Goal: Transaction & Acquisition: Purchase product/service

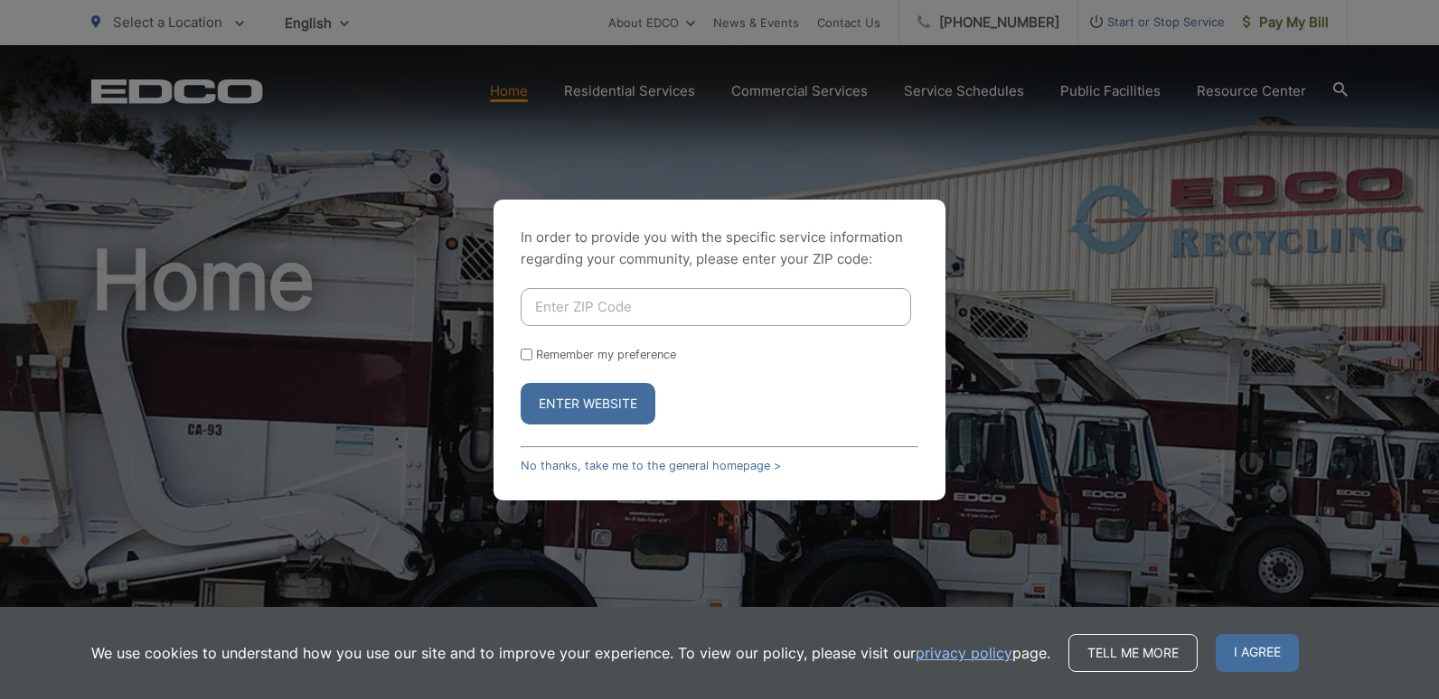
click at [599, 300] on input "Enter ZIP Code" at bounding box center [716, 307] width 390 height 38
type input "91942"
click at [523, 350] on input "Remember my preference" at bounding box center [527, 355] width 12 height 12
checkbox input "true"
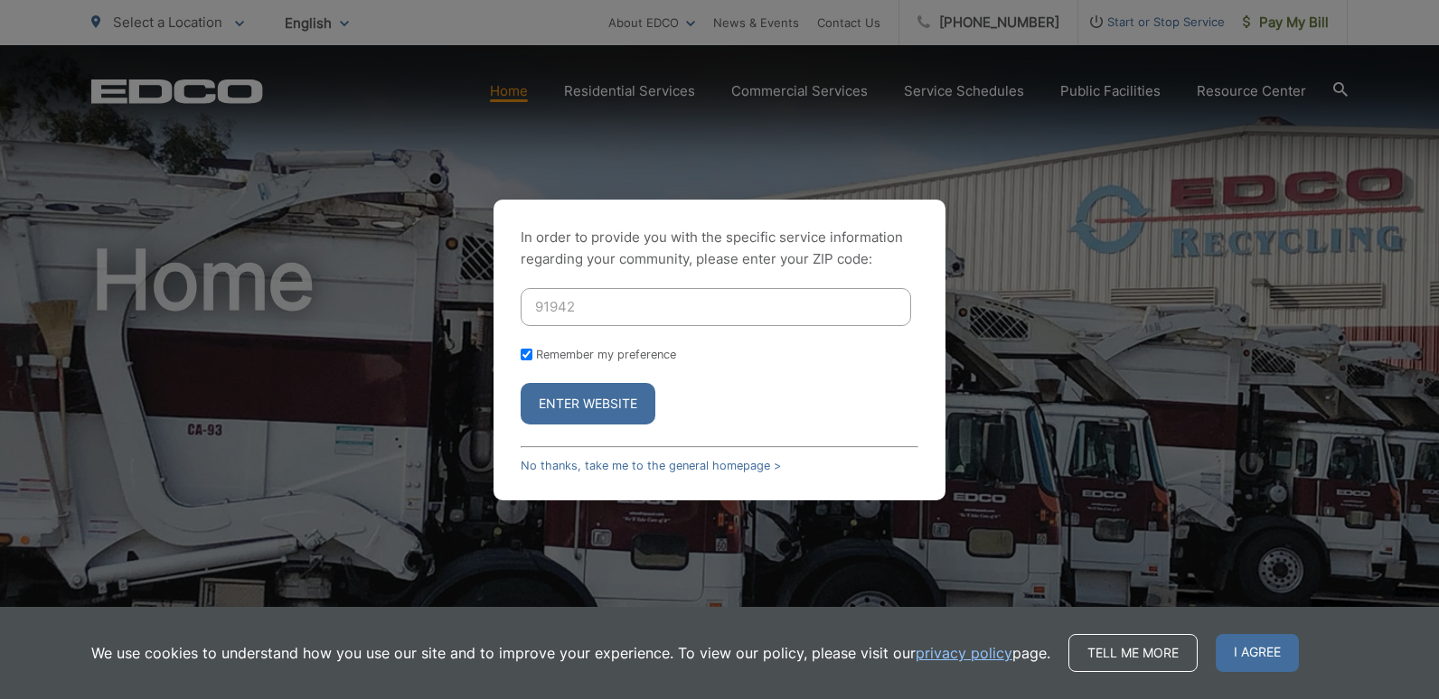
click at [572, 404] on button "Enter Website" at bounding box center [588, 404] width 135 height 42
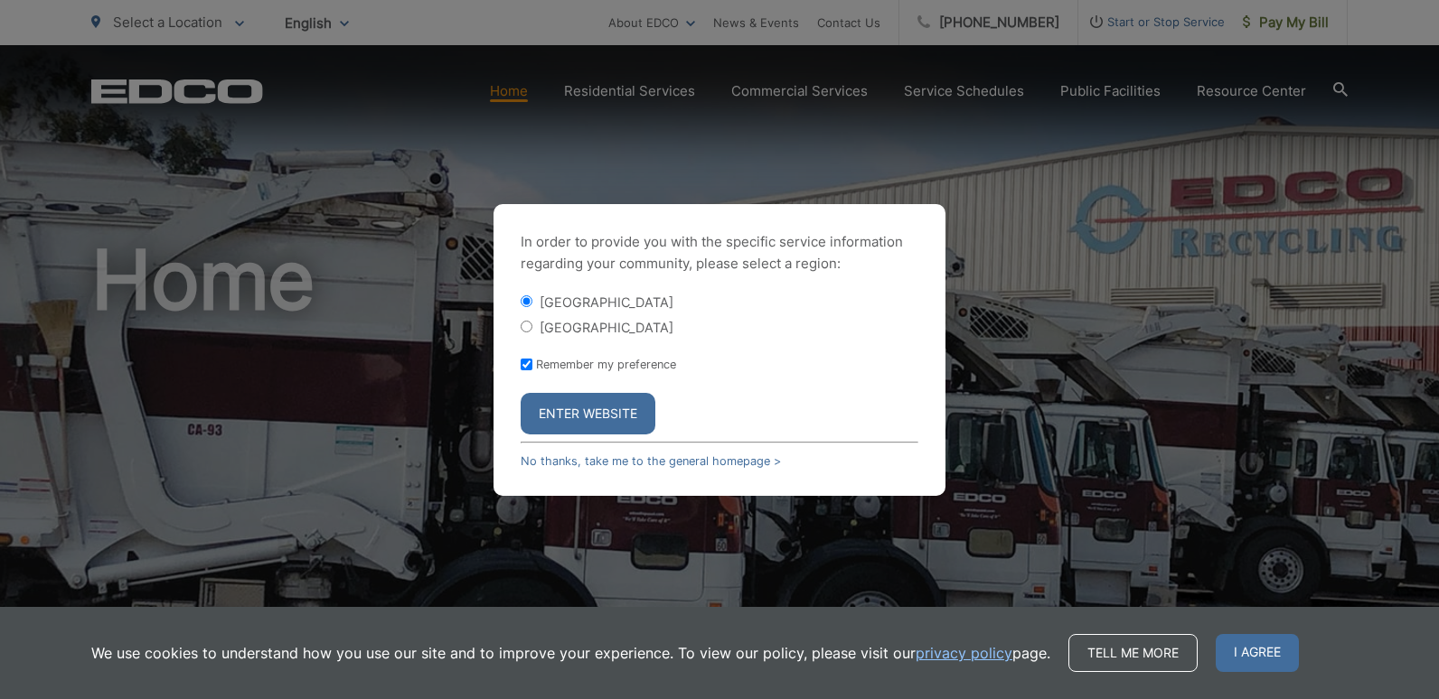
click at [571, 403] on button "Enter Website" at bounding box center [588, 414] width 135 height 42
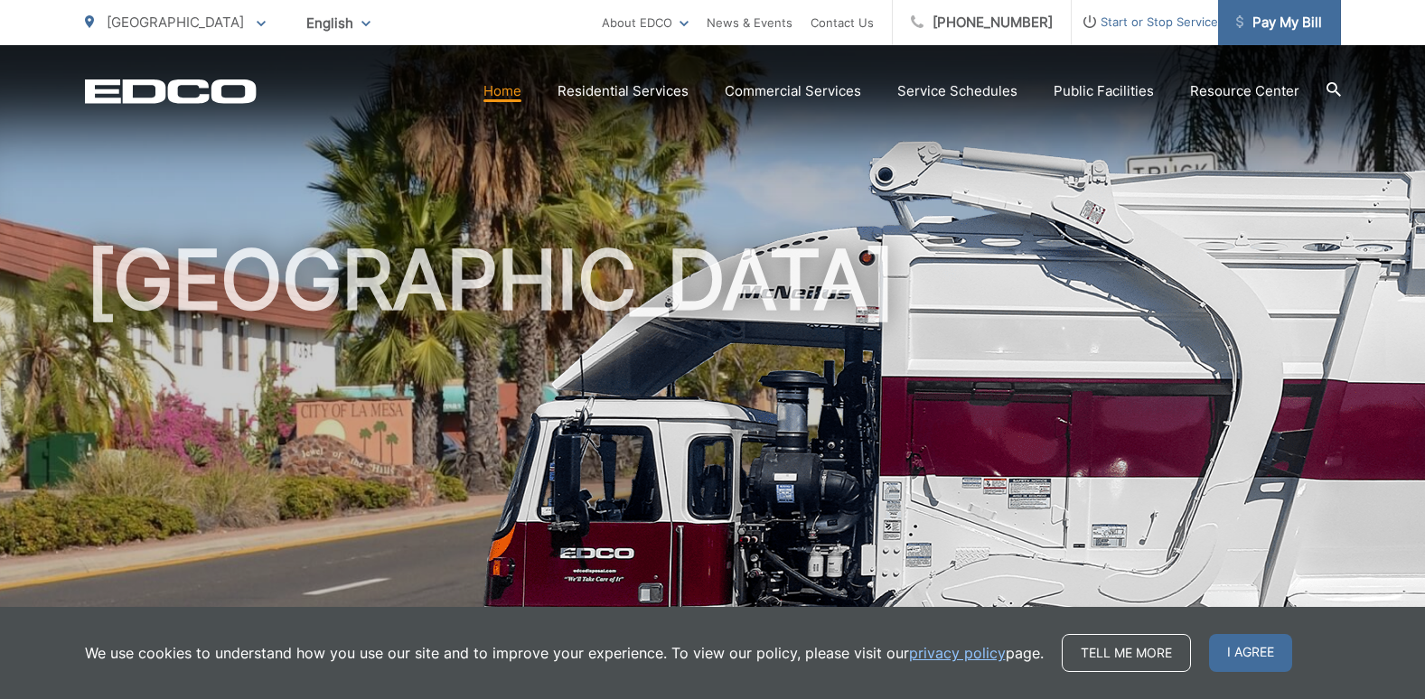
click at [1272, 22] on span "Pay My Bill" at bounding box center [1279, 23] width 86 height 22
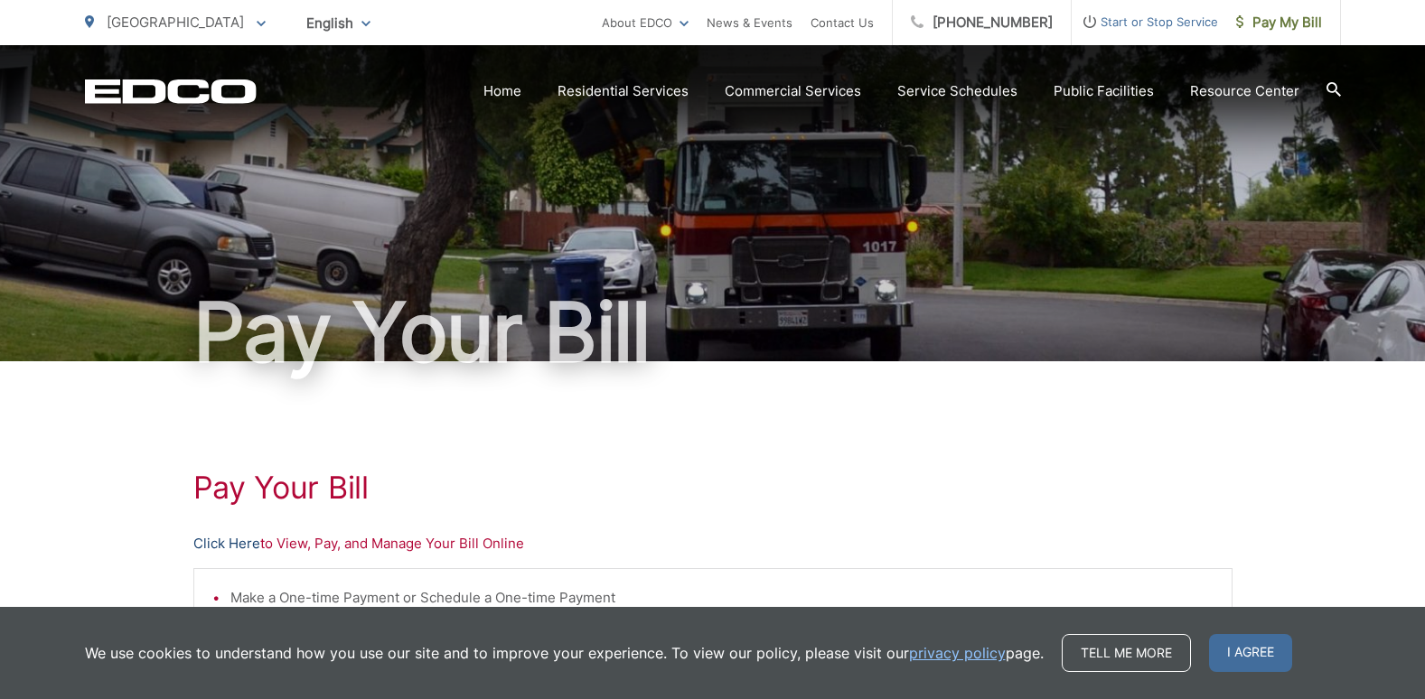
click at [225, 542] on link "Click Here" at bounding box center [226, 544] width 67 height 22
